Goal: Task Accomplishment & Management: Manage account settings

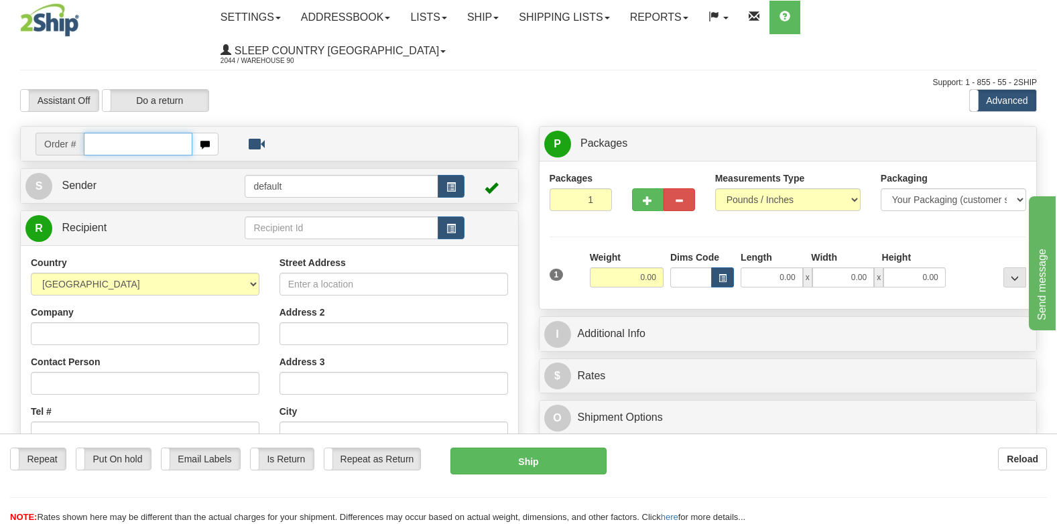
click at [162, 133] on input "text" at bounding box center [138, 144] width 109 height 23
type input "9007i090919"
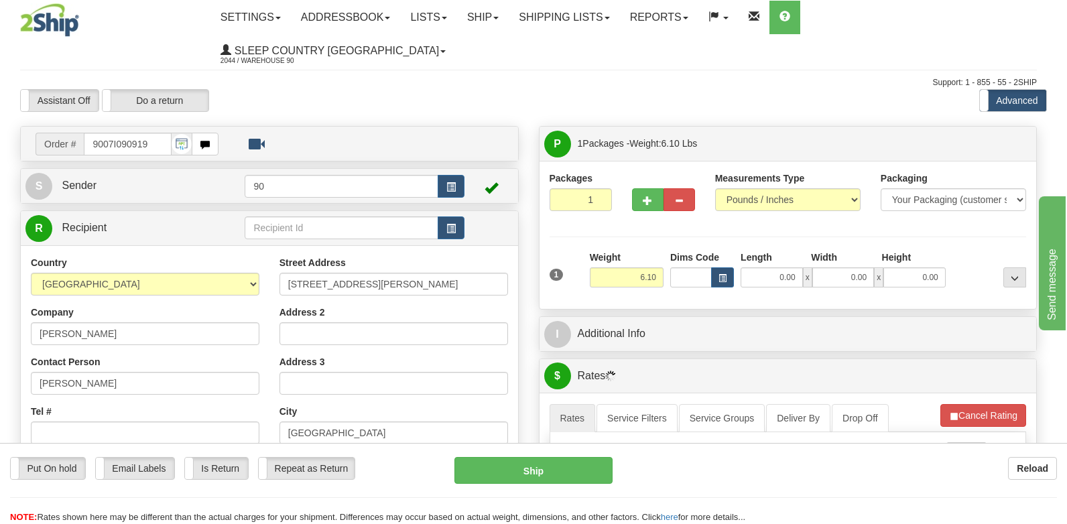
type input "MILL BAY"
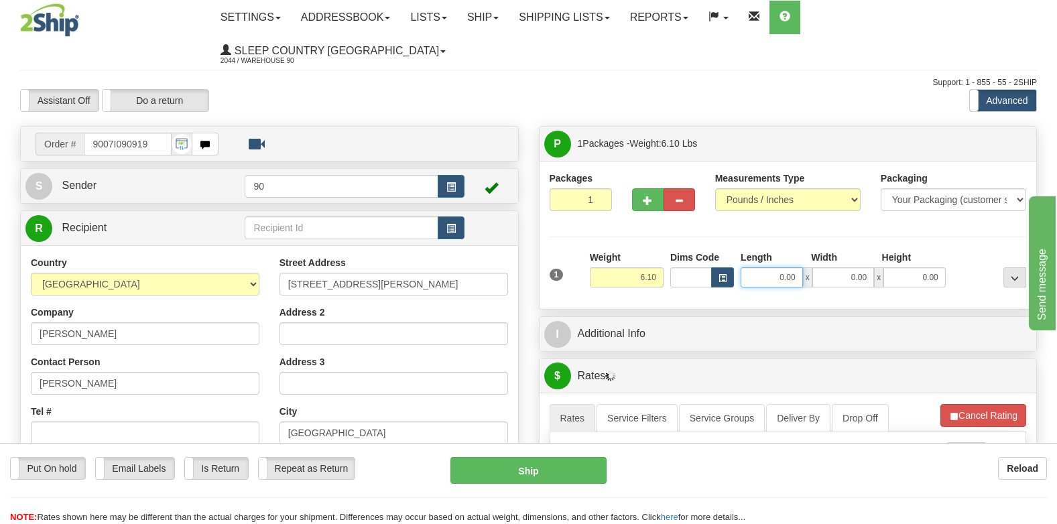
drag, startPoint x: 770, startPoint y: 245, endPoint x: 860, endPoint y: 243, distance: 89.8
click at [860, 267] on div "0.00 x 0.00 x 0.00" at bounding box center [843, 277] width 205 height 20
type input "45.00"
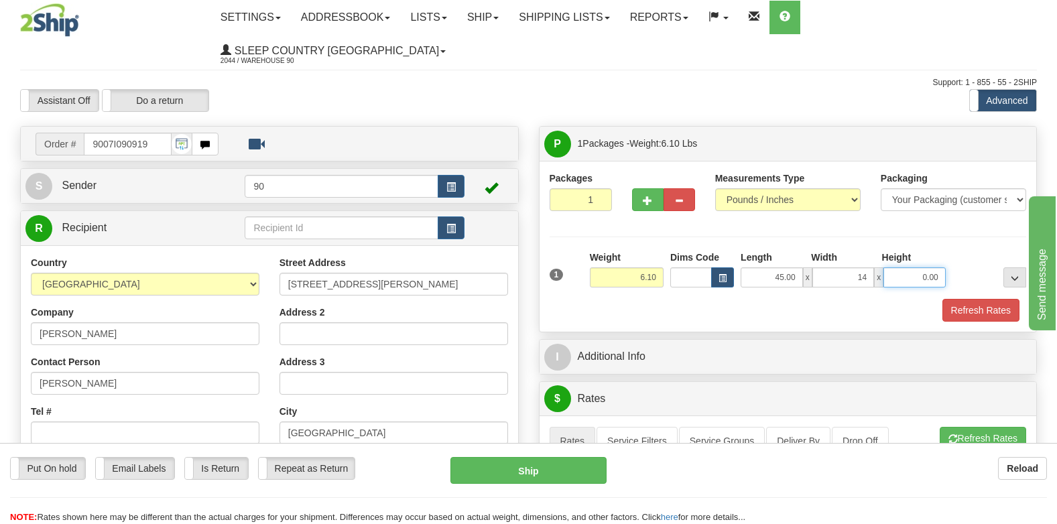
type input "14.00"
type input "5.00"
drag, startPoint x: 779, startPoint y: 243, endPoint x: 790, endPoint y: 259, distance: 20.3
click at [783, 267] on input "45.00" at bounding box center [772, 277] width 62 height 20
type input "41.00"
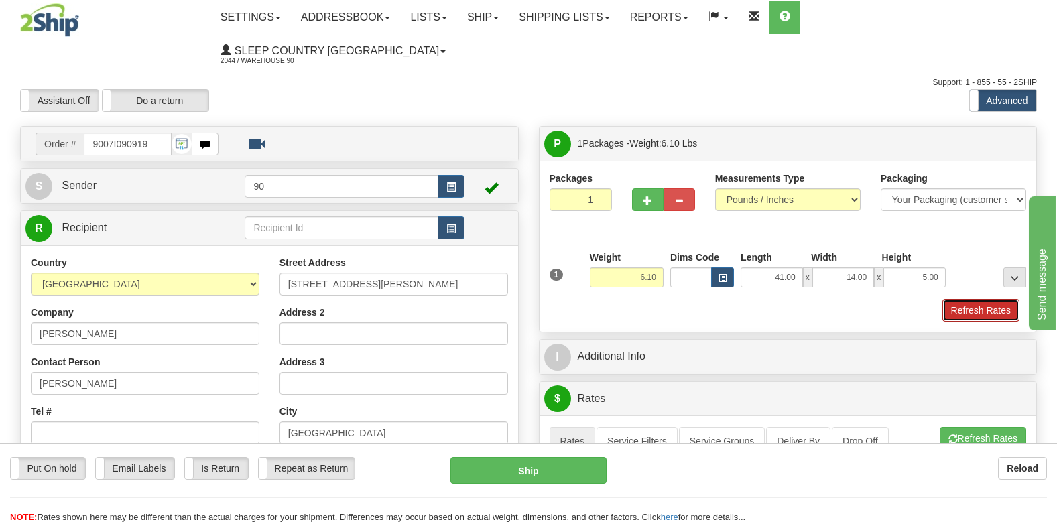
click at [1003, 299] on button "Refresh Rates" at bounding box center [980, 310] width 77 height 23
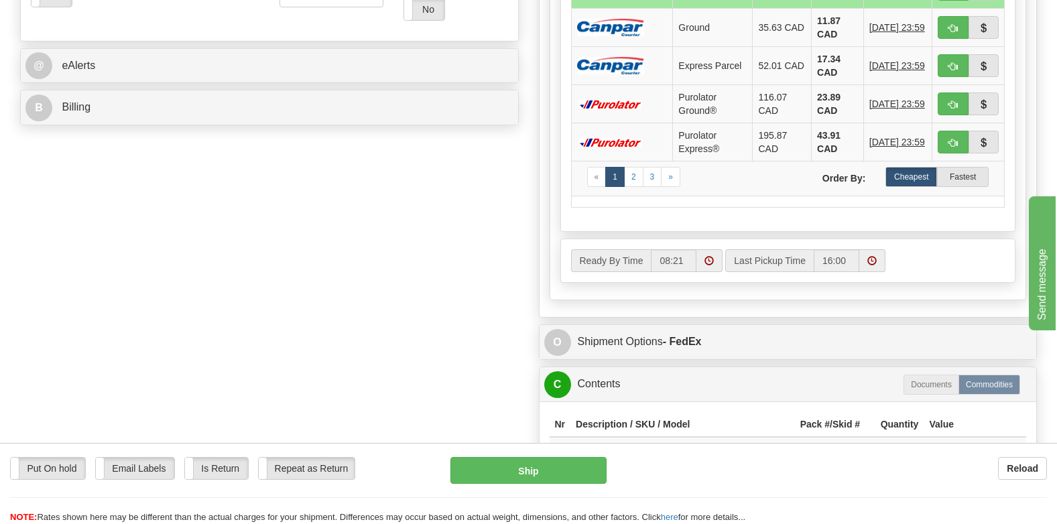
scroll to position [603, 0]
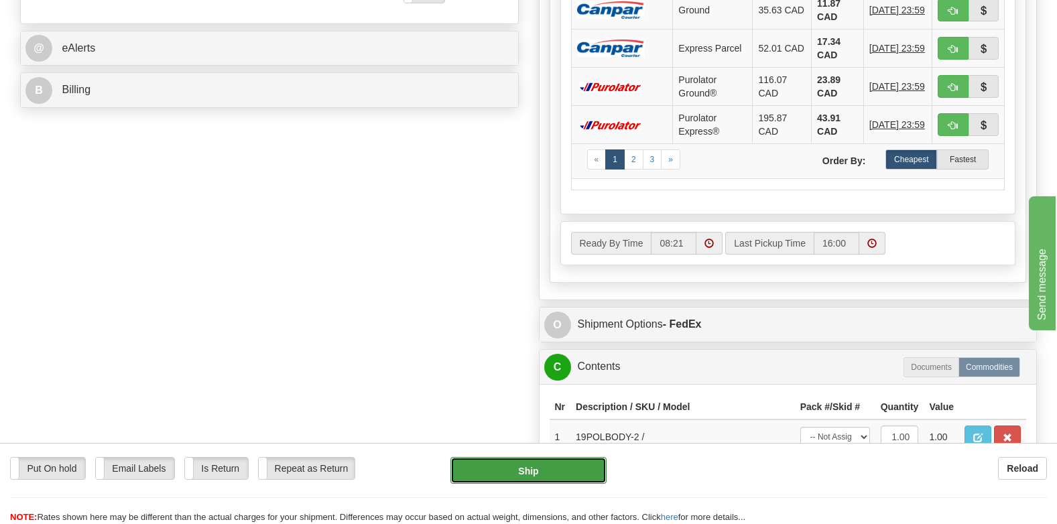
click at [535, 463] on button "Ship" at bounding box center [528, 470] width 156 height 27
type input "92"
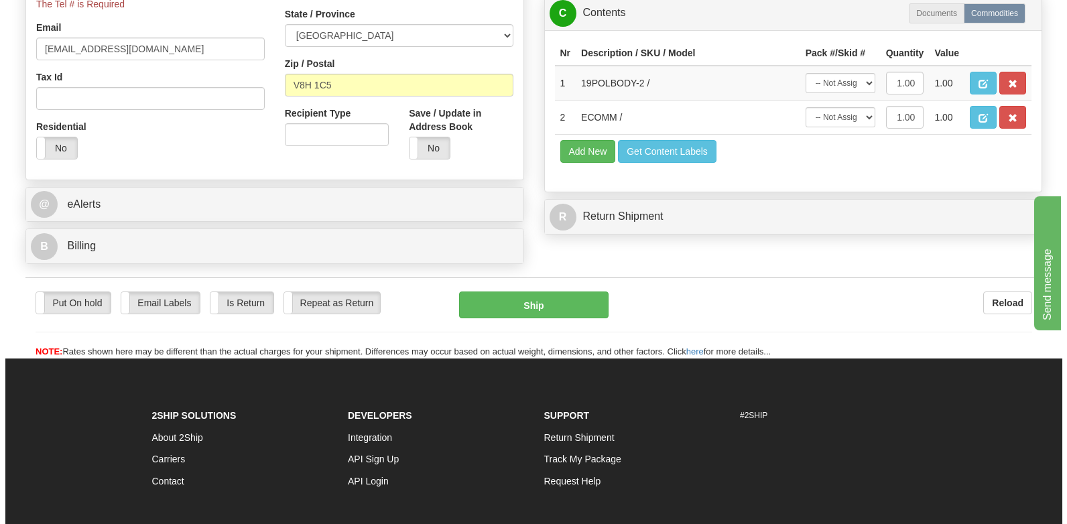
scroll to position [193, 0]
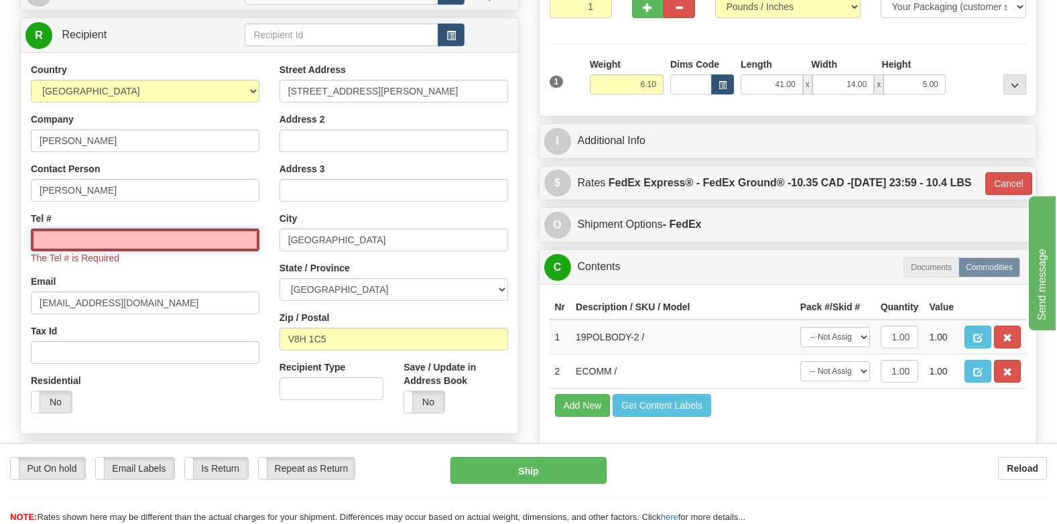
click at [65, 229] on input "Tel #" at bounding box center [145, 240] width 229 height 23
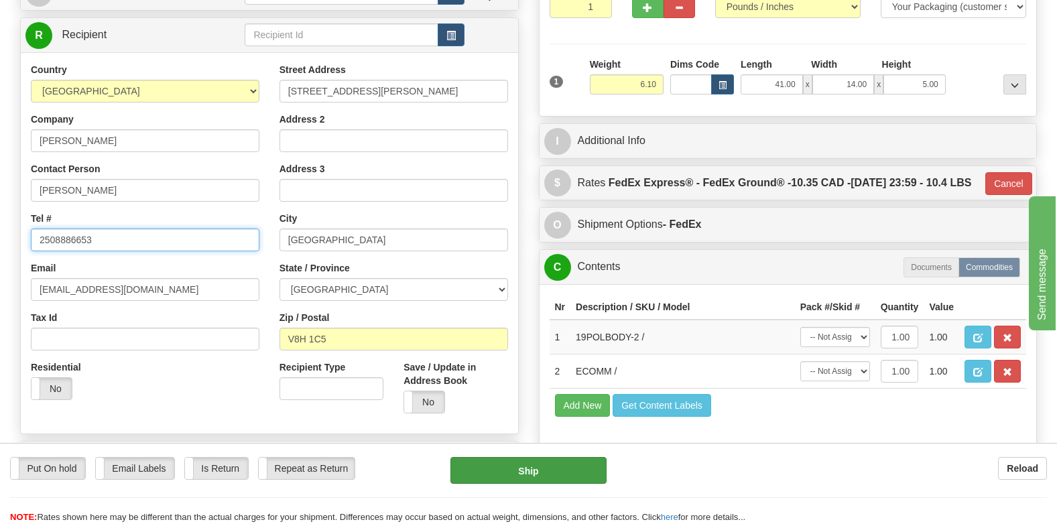
type input "2508886653"
click at [519, 468] on button "Ship" at bounding box center [528, 470] width 156 height 27
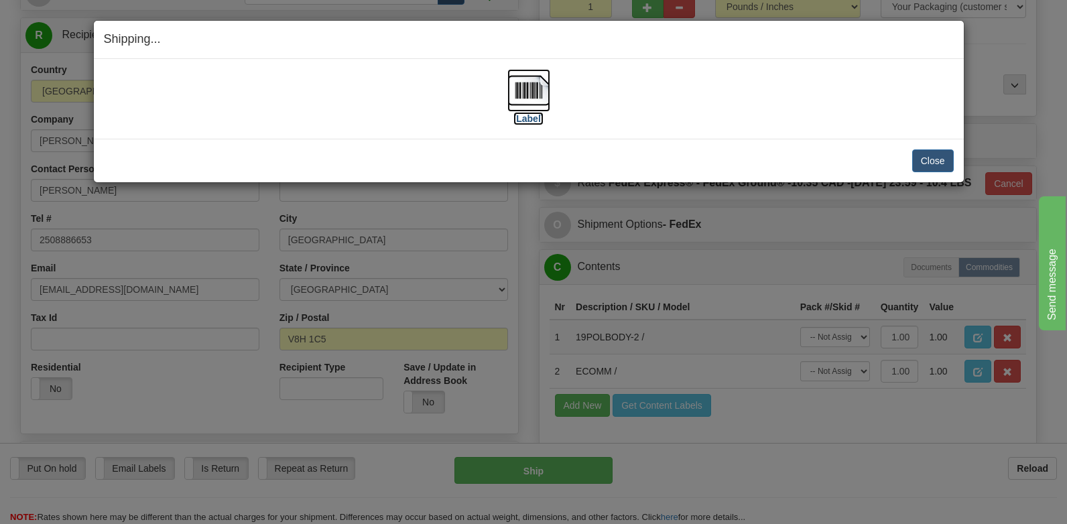
click at [531, 89] on img at bounding box center [528, 90] width 43 height 43
click at [926, 166] on button "Close" at bounding box center [933, 160] width 42 height 23
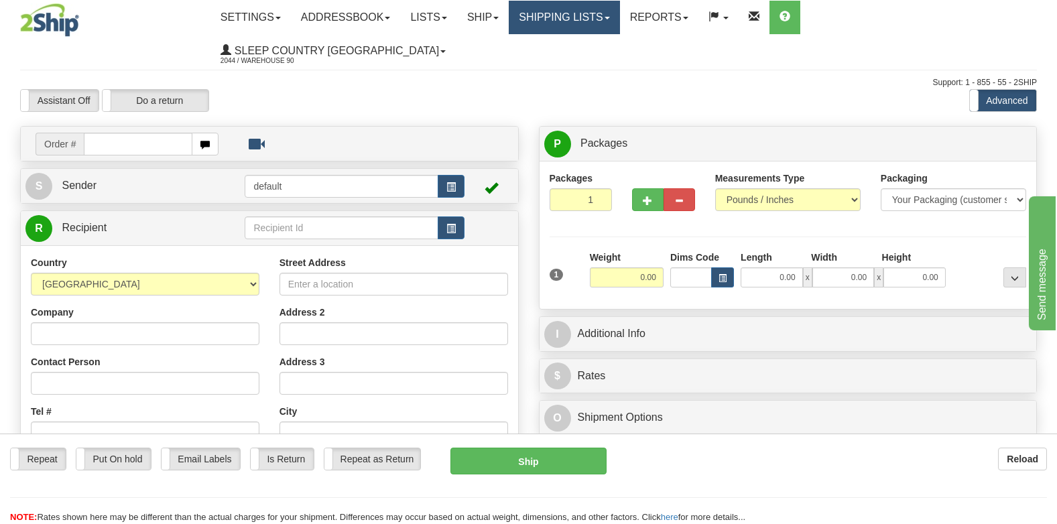
click at [595, 18] on link "Shipping lists" at bounding box center [564, 18] width 111 height 34
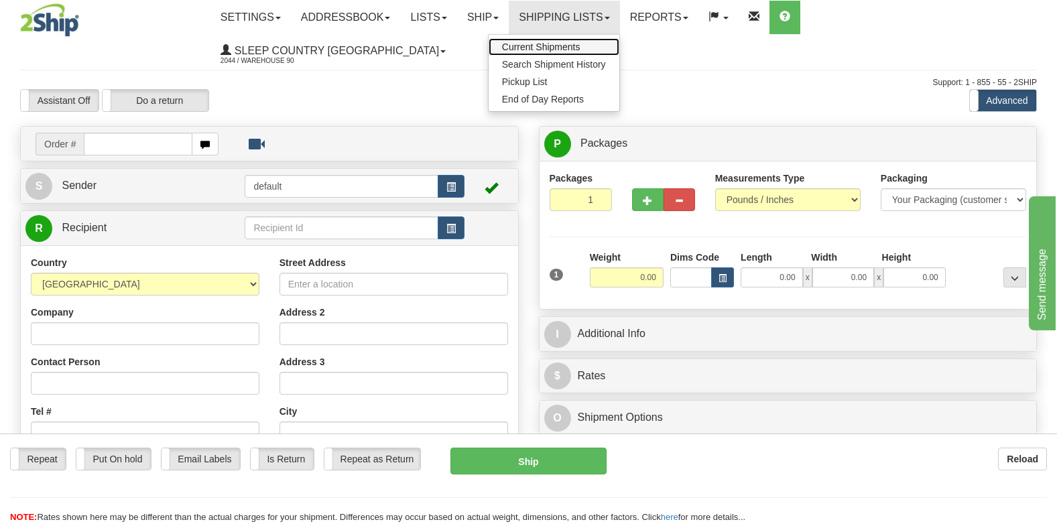
click at [580, 44] on span "Current Shipments" at bounding box center [541, 47] width 78 height 11
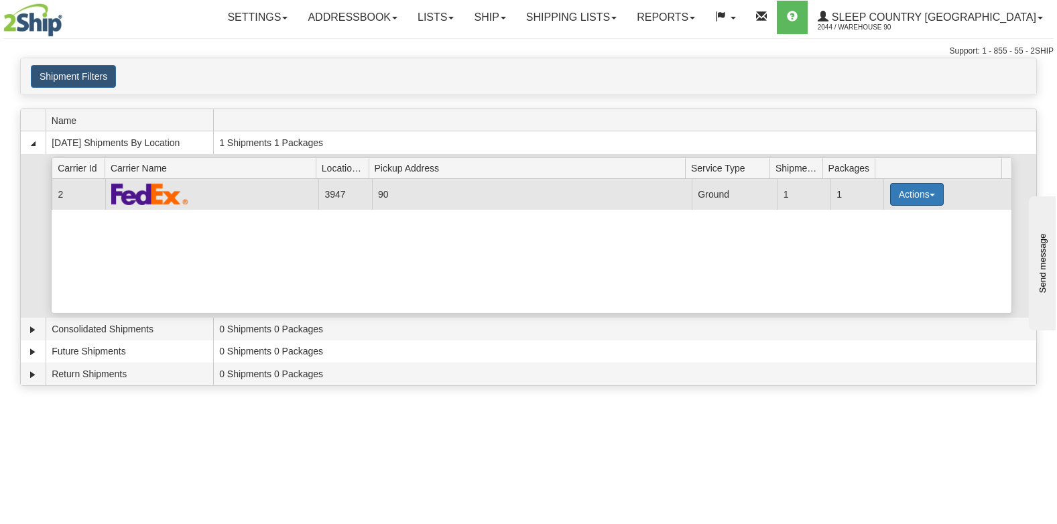
click at [926, 190] on button "Actions" at bounding box center [917, 194] width 54 height 23
click at [883, 240] on link "Close" at bounding box center [889, 237] width 107 height 17
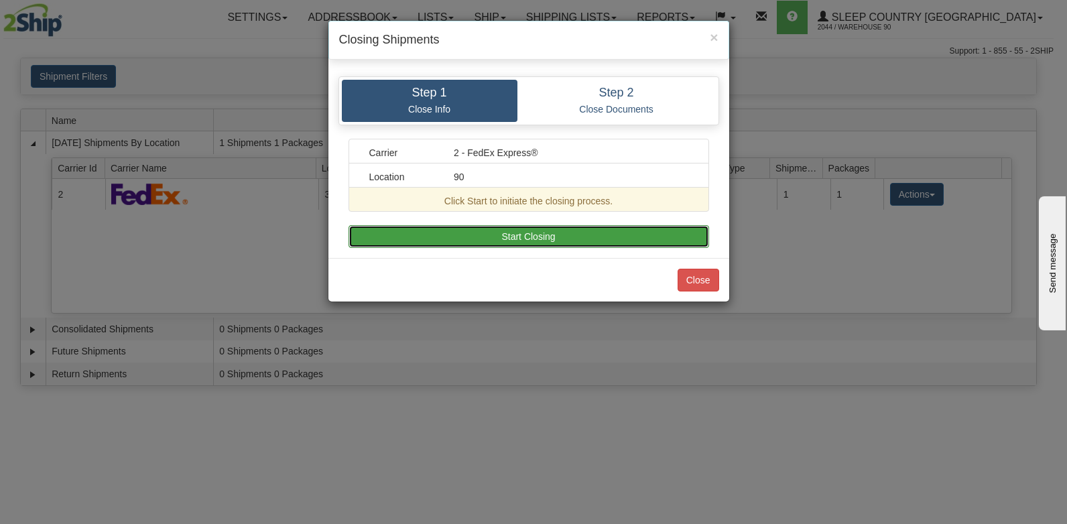
click at [527, 236] on button "Start Closing" at bounding box center [529, 236] width 361 height 23
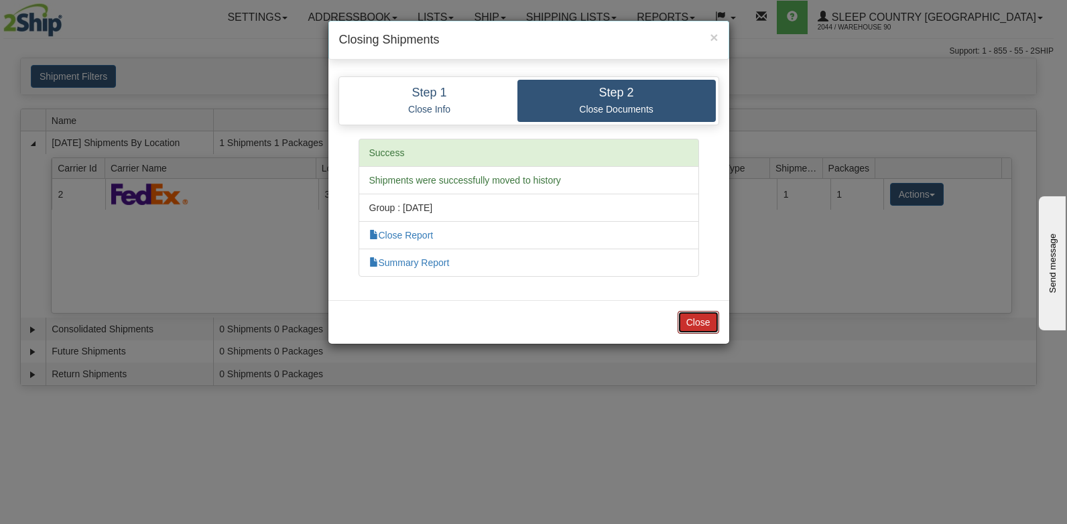
click at [691, 329] on button "Close" at bounding box center [699, 322] width 42 height 23
